Goal: Register for event/course

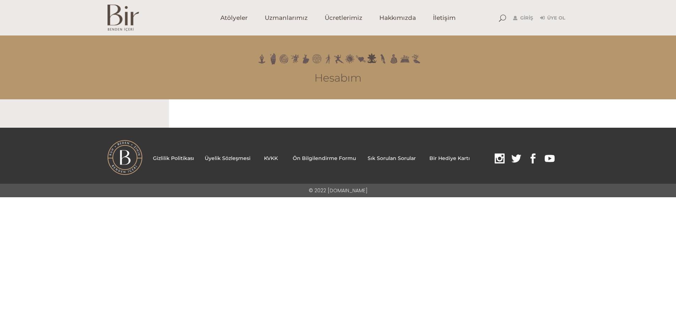
click at [123, 20] on img at bounding box center [124, 18] width 32 height 27
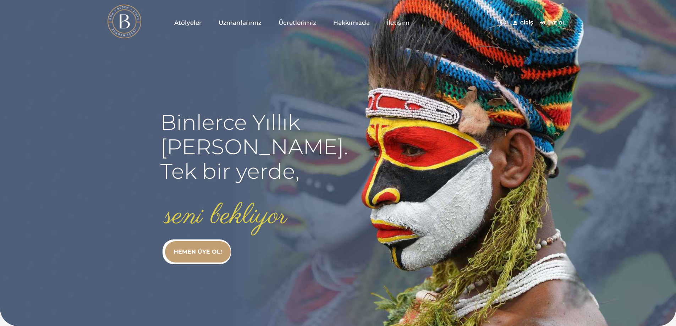
click at [184, 22] on span "Atölyeler" at bounding box center [187, 23] width 27 height 8
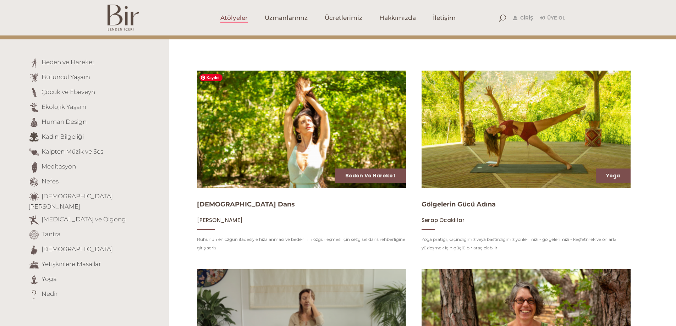
scroll to position [71, 0]
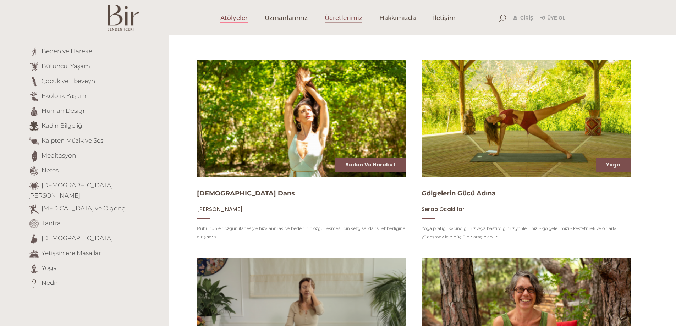
click at [339, 17] on span "Ücretlerimiz" at bounding box center [344, 18] width 38 height 8
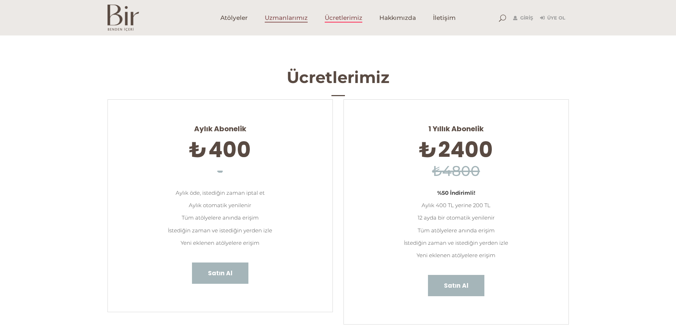
click at [272, 18] on span "Uzmanlarımız" at bounding box center [286, 18] width 43 height 8
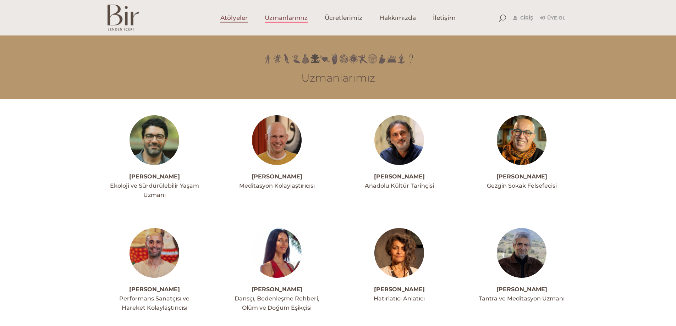
click at [248, 15] on span "Atölyeler" at bounding box center [234, 18] width 27 height 8
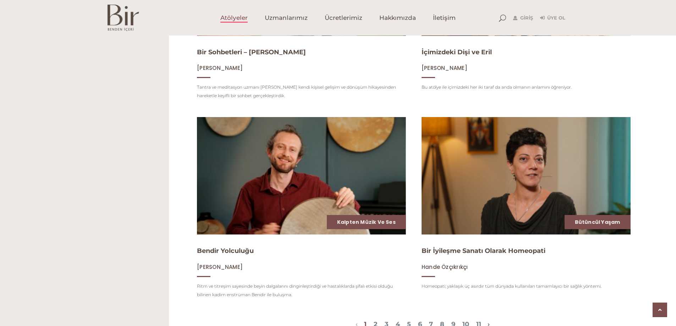
scroll to position [852, 0]
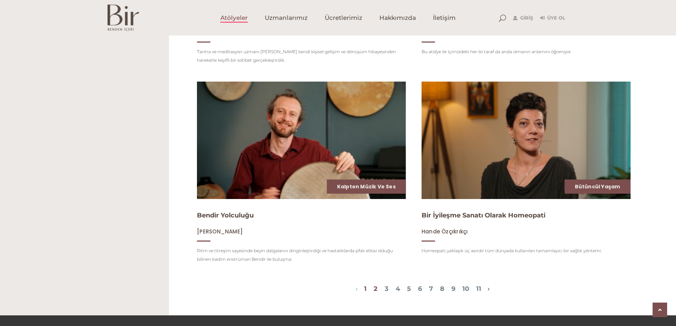
click at [374, 293] on link "2" at bounding box center [376, 289] width 4 height 8
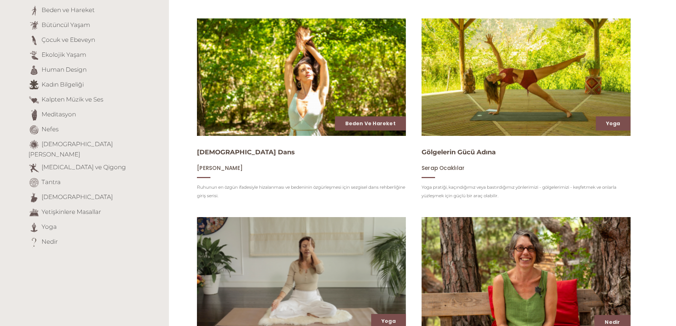
scroll to position [0, 0]
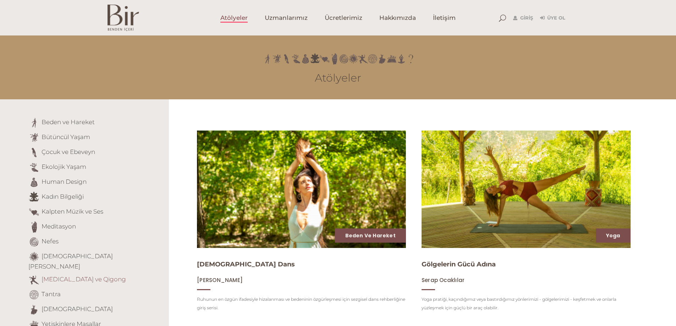
click at [56, 276] on link "[MEDICAL_DATA] ve Qigong" at bounding box center [84, 279] width 85 height 7
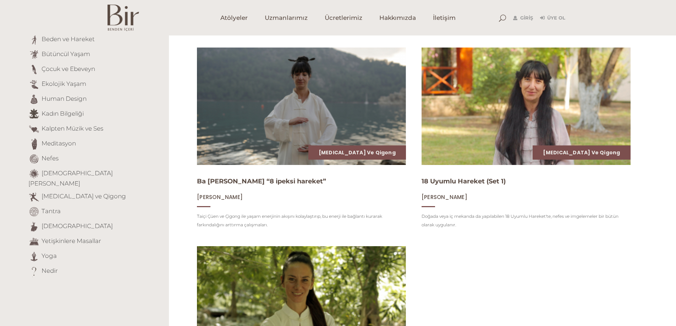
scroll to position [71, 0]
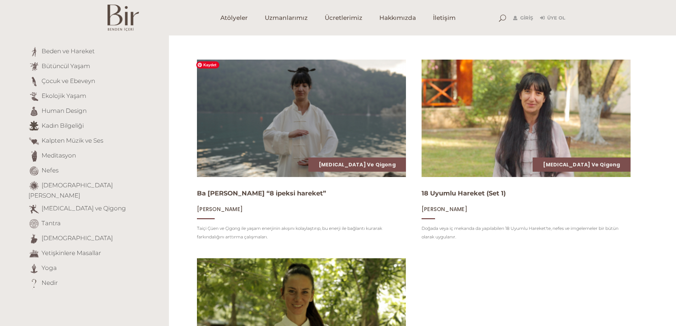
click at [332, 178] on img at bounding box center [301, 118] width 215 height 121
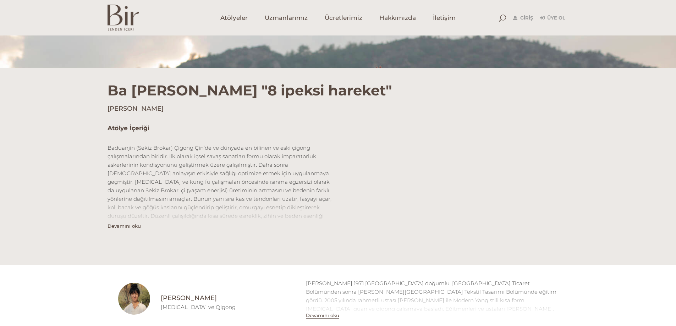
scroll to position [178, 0]
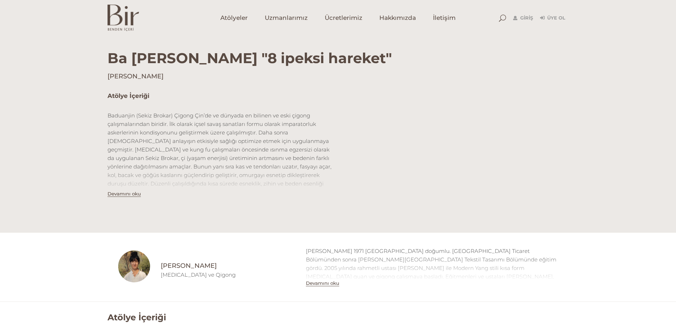
click at [605, 186] on div "Atölye İçeriği Baduanjin (Sekiz Brokar) Çigong Çin’de ve dünyada en bilinen ve …" at bounding box center [338, 157] width 676 height 152
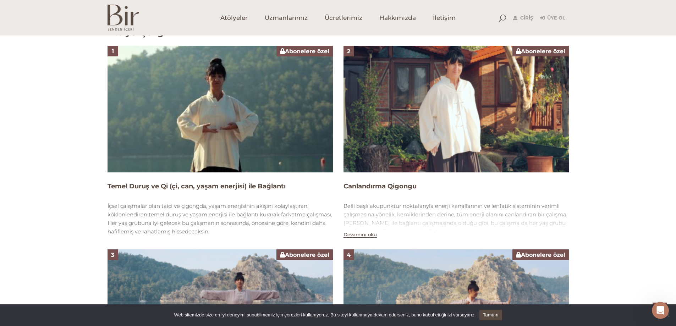
scroll to position [462, 0]
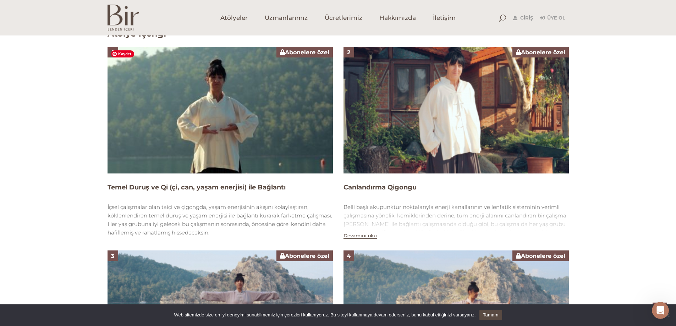
click at [197, 142] on img at bounding box center [220, 110] width 225 height 127
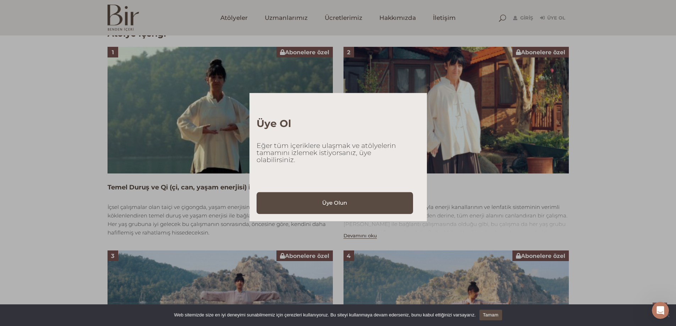
click at [616, 149] on div "Üye Ol Eğer tüm içeriklere ulaşmak ve atölyelerin tamamını izlemek istiyorsanız…" at bounding box center [338, 163] width 676 height 326
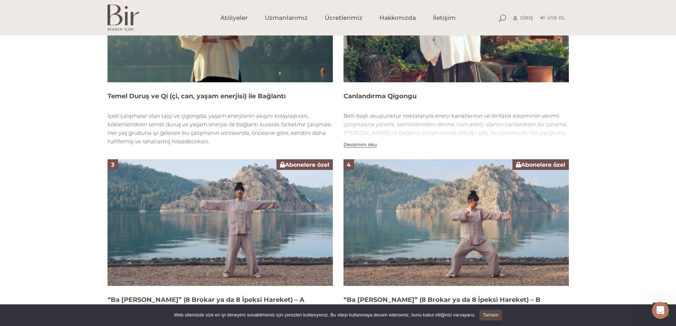
scroll to position [375, 0]
